Goal: Transaction & Acquisition: Purchase product/service

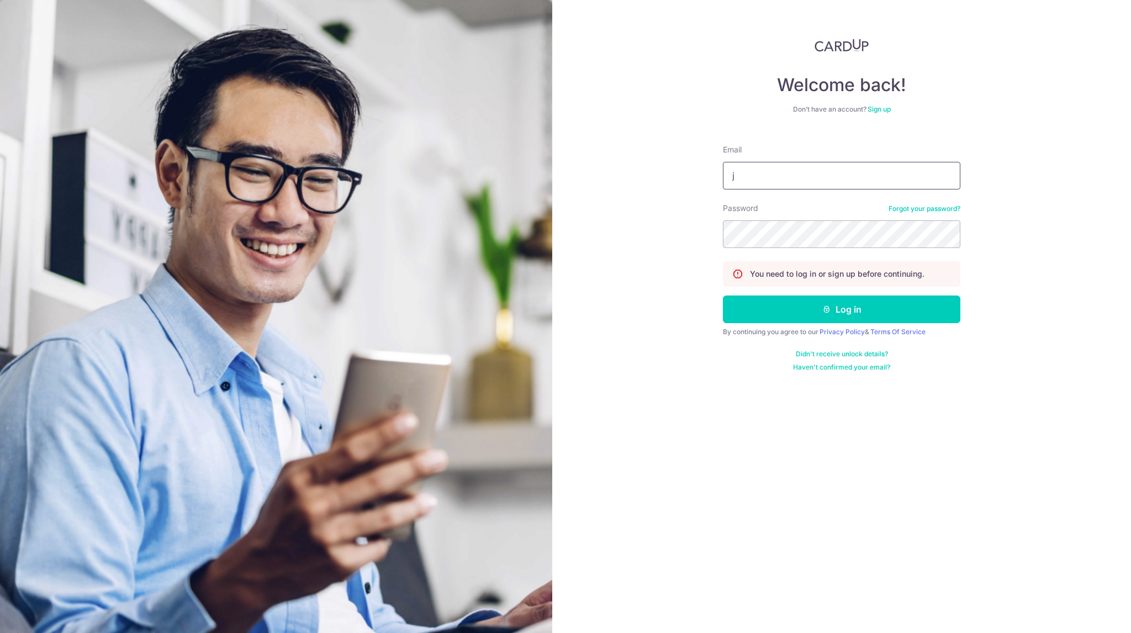
type input "Johnny@capitalj.sg"
click at [723, 295] on button "Log in" at bounding box center [841, 309] width 237 height 28
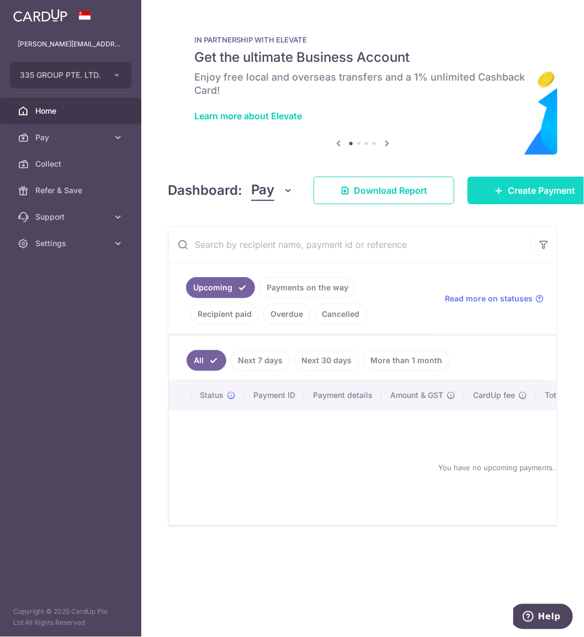
click at [519, 185] on span "Create Payment" at bounding box center [541, 190] width 67 height 13
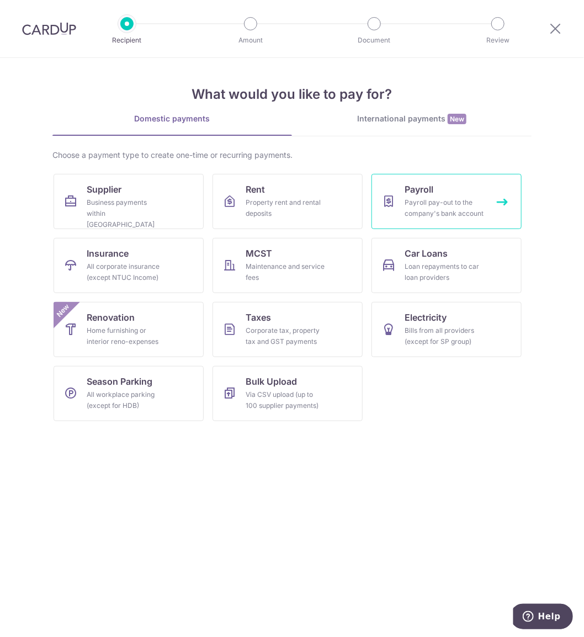
click at [446, 205] on div "Payroll pay-out to the company's bank account" at bounding box center [444, 208] width 79 height 22
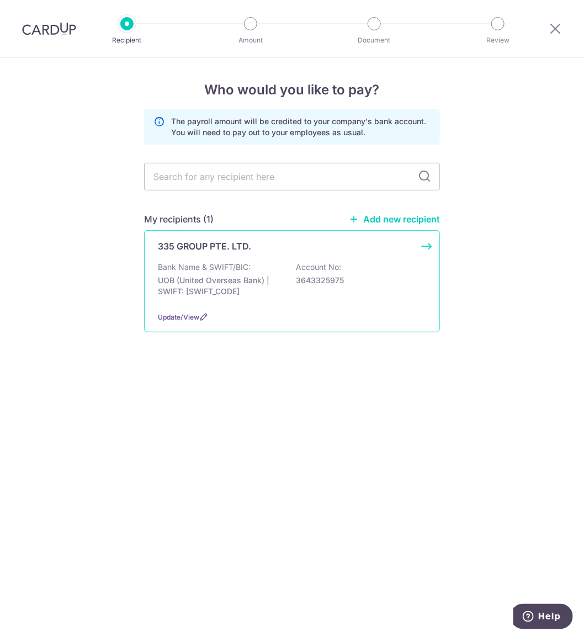
click at [254, 274] on div "Bank Name & SWIFT/BIC: UOB (United Overseas Bank) | SWIFT: UOVBSGSGXXX Account …" at bounding box center [292, 282] width 268 height 41
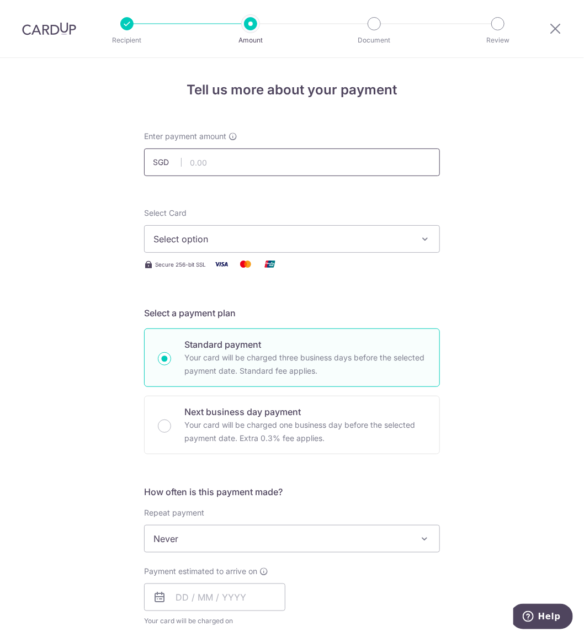
click at [236, 168] on input "text" at bounding box center [292, 163] width 296 height 28
type input "18,000.00"
click at [250, 250] on button "Select option" at bounding box center [292, 239] width 296 height 28
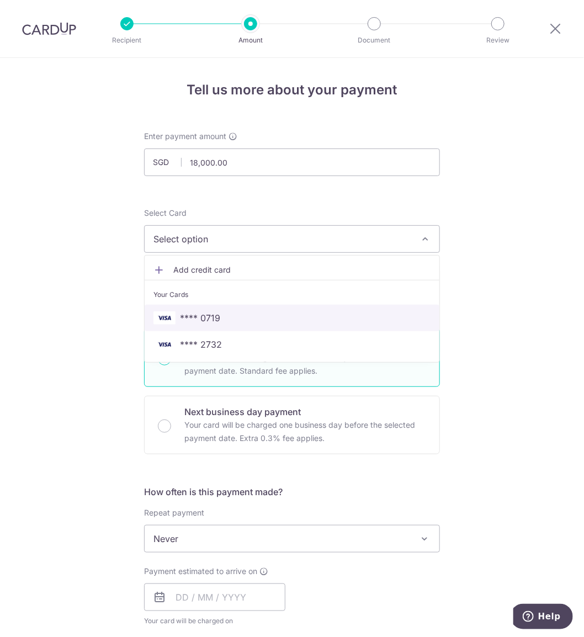
click at [250, 316] on span "**** 0719" at bounding box center [291, 317] width 277 height 13
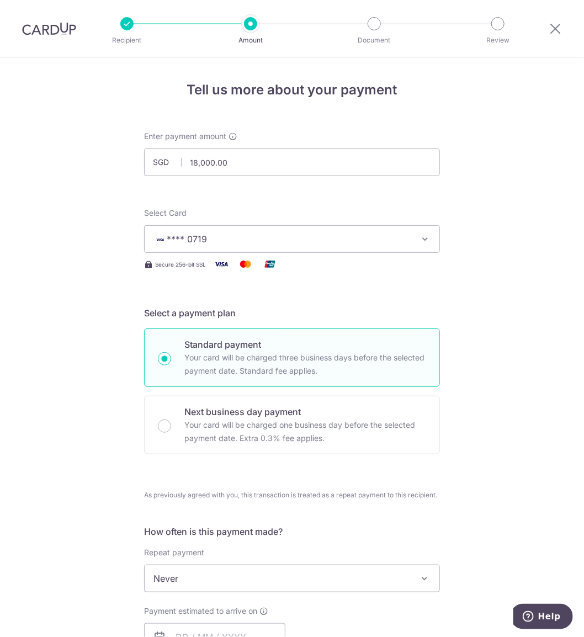
scroll to position [166, 0]
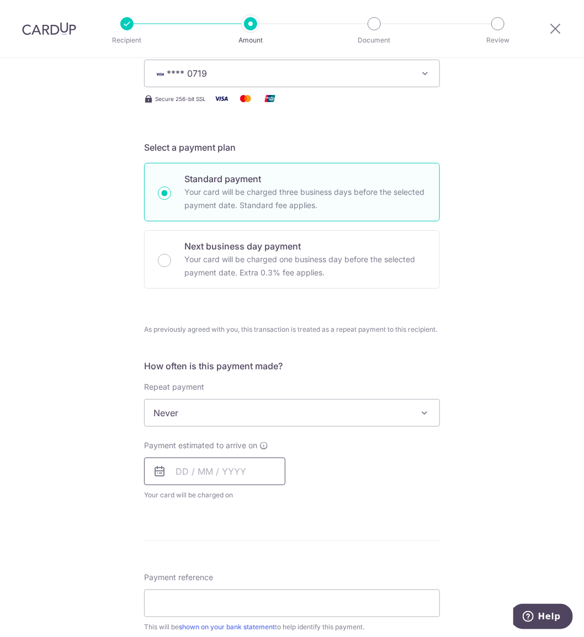
click at [234, 476] on input "text" at bounding box center [214, 472] width 141 height 28
click at [246, 595] on link "16" at bounding box center [255, 594] width 18 height 18
type input "[DATE]"
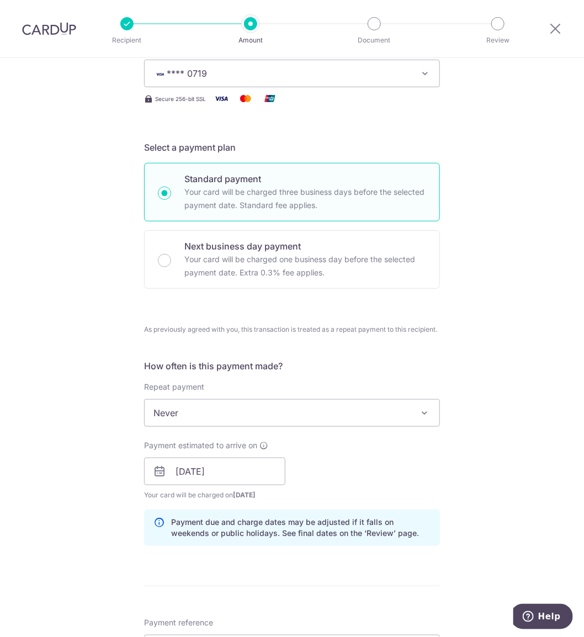
click at [474, 453] on div "Tell us more about your payment Enter payment amount SGD 18,000.00 18000.00 Sel…" at bounding box center [292, 465] width 584 height 1147
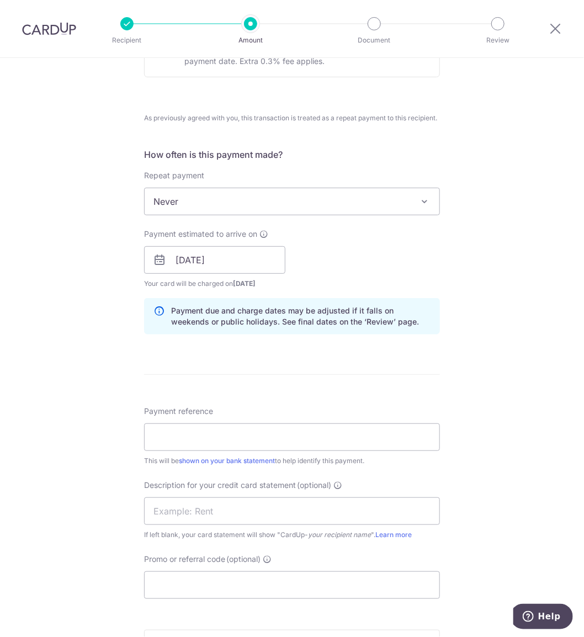
scroll to position [386, 0]
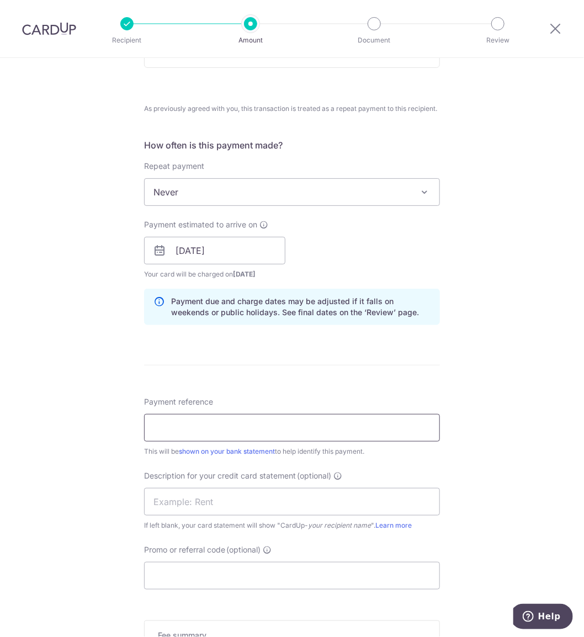
click at [232, 427] on input "Payment reference" at bounding box center [292, 428] width 296 height 28
type input "335 Group"
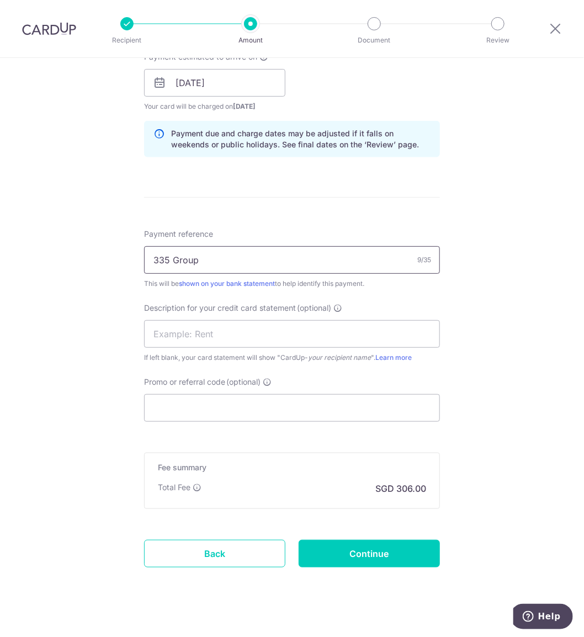
scroll to position [565, 0]
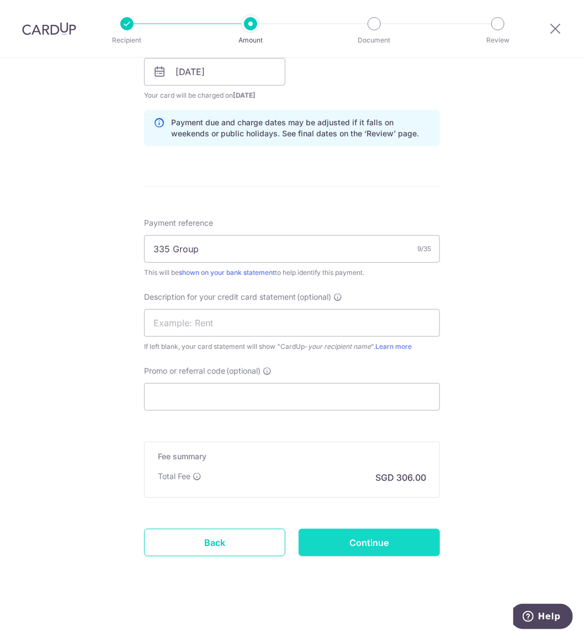
click at [368, 545] on input "Continue" at bounding box center [369, 543] width 141 height 28
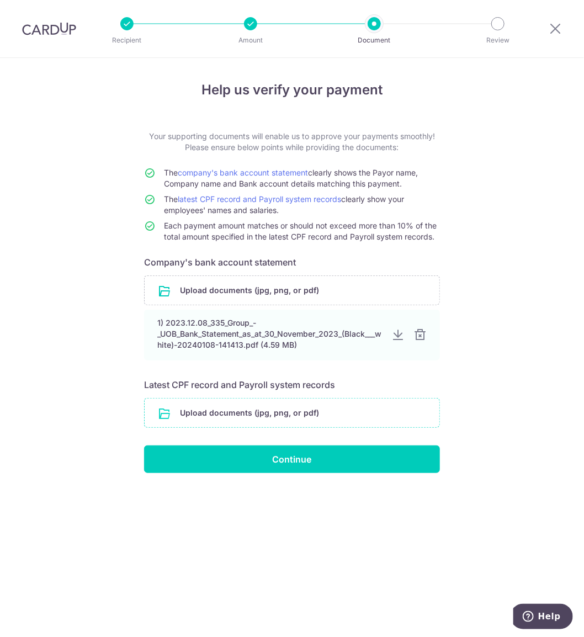
click at [287, 407] on input "file" at bounding box center [292, 413] width 295 height 29
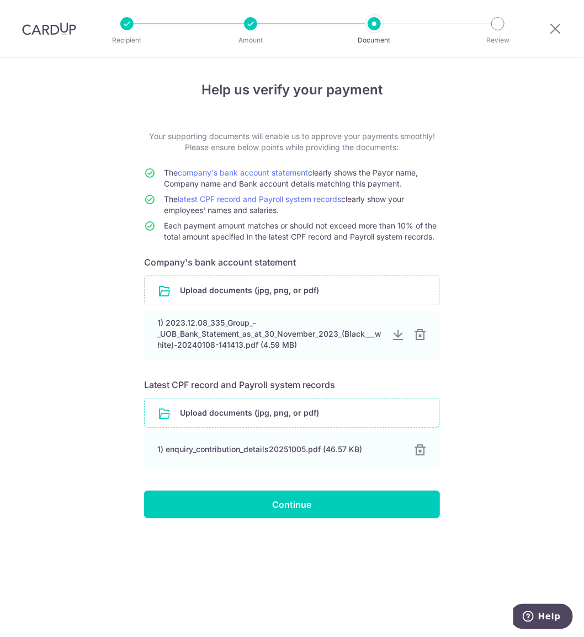
click at [316, 411] on input "file" at bounding box center [292, 413] width 295 height 29
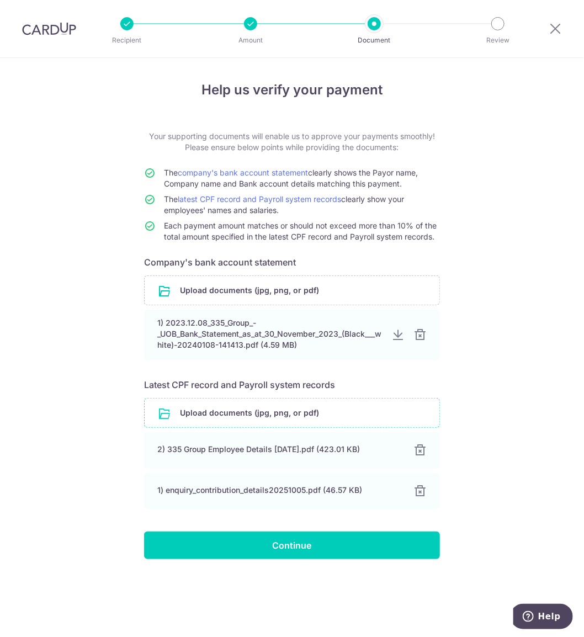
drag, startPoint x: 325, startPoint y: 578, endPoint x: 288, endPoint y: 603, distance: 44.1
click at [288, 603] on div "Help us verify your payment Your supporting documents will enable us to approve…" at bounding box center [292, 347] width 584 height 579
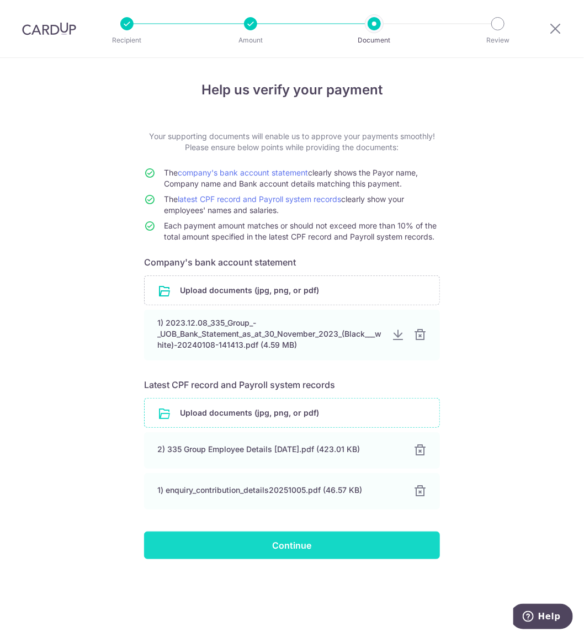
click at [316, 553] on input "Continue" at bounding box center [292, 546] width 296 height 28
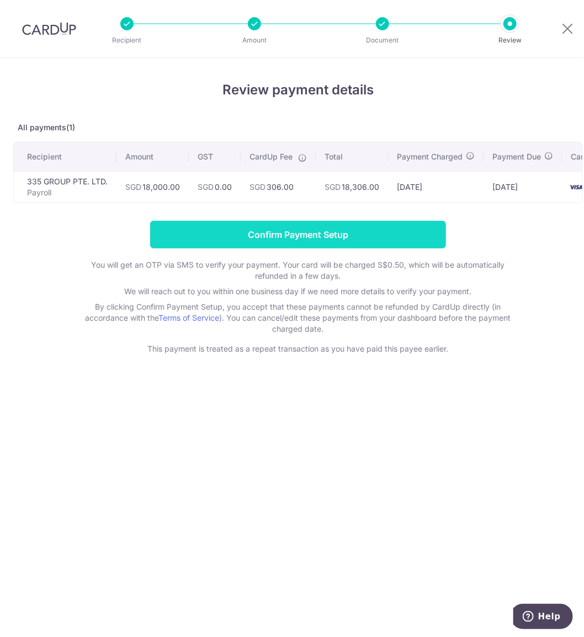
click at [310, 245] on input "Confirm Payment Setup" at bounding box center [298, 235] width 296 height 28
